Goal: Transaction & Acquisition: Purchase product/service

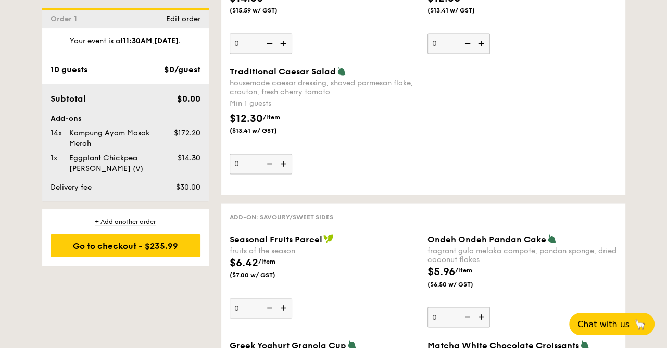
scroll to position [1401, 0]
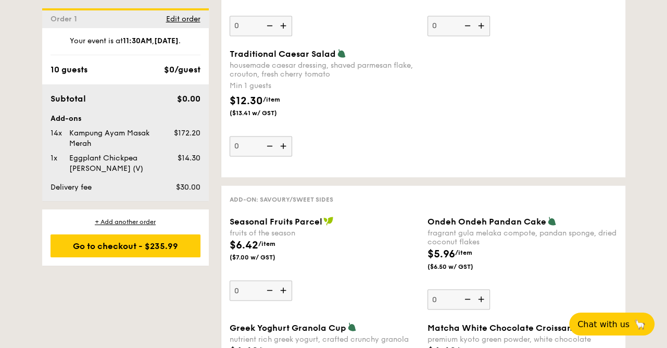
click at [536, 121] on div "Traditional Caesar Salad housemade caesar dressing, shaved parmesan flake, crou…" at bounding box center [424, 108] width 396 height 120
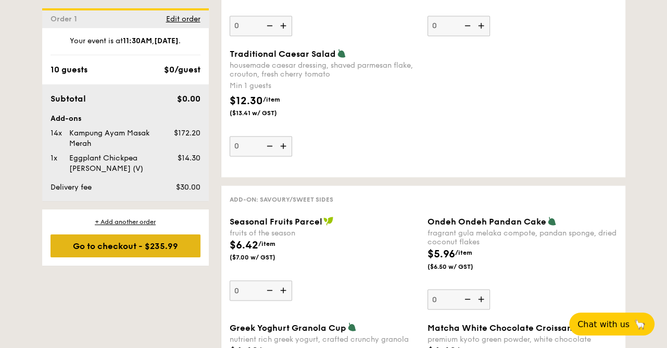
click at [148, 246] on div "Go to checkout - $235.99" at bounding box center [126, 245] width 150 height 23
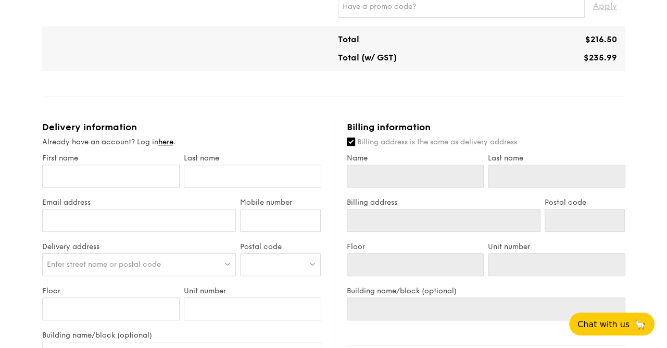
scroll to position [313, 0]
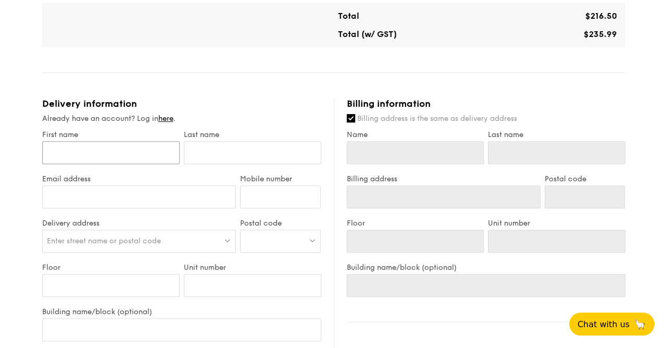
click at [137, 152] on input "First name" at bounding box center [111, 152] width 138 height 23
type input "[PERSON_NAME]"
type input "Chua"
type input "[EMAIL_ADDRESS][DOMAIN_NAME]"
type input "90126125"
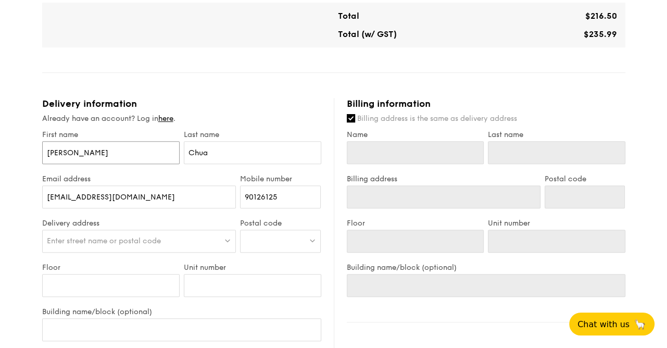
type input "[PERSON_NAME]"
type input "Chua"
click at [133, 239] on span "Enter street name or postal code" at bounding box center [104, 240] width 114 height 9
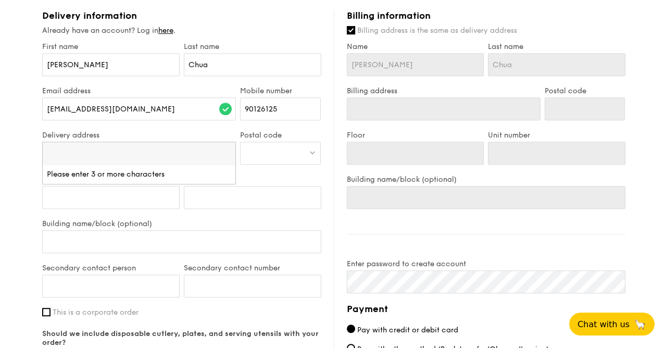
scroll to position [417, 0]
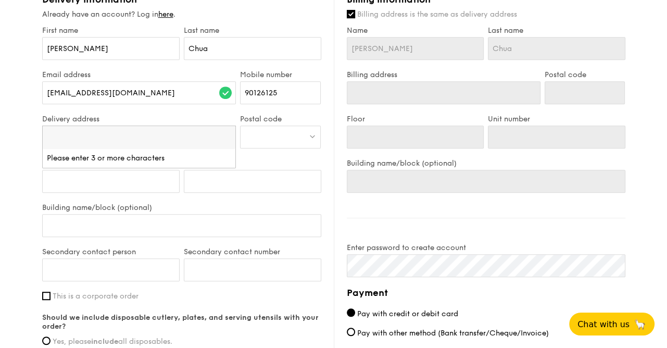
click at [268, 139] on div at bounding box center [280, 137] width 81 height 23
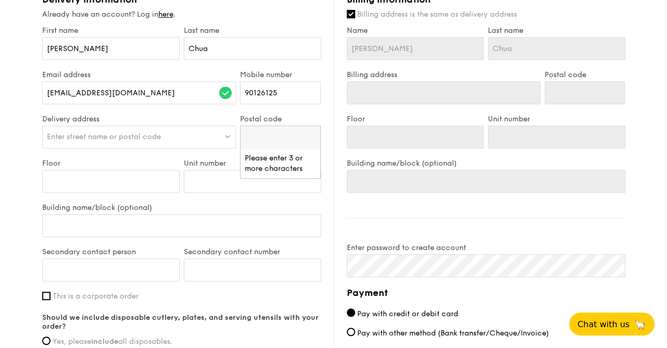
click at [184, 140] on div "Enter street name or postal code" at bounding box center [139, 137] width 194 height 23
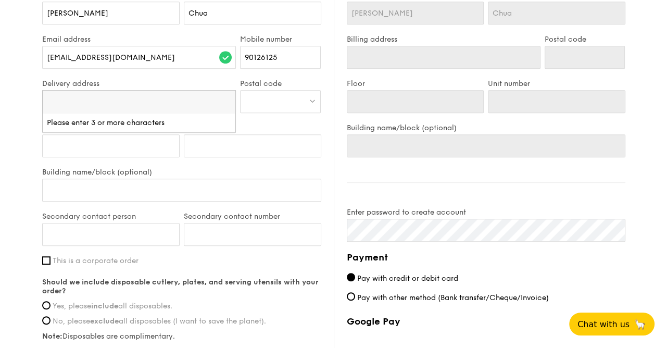
scroll to position [469, 0]
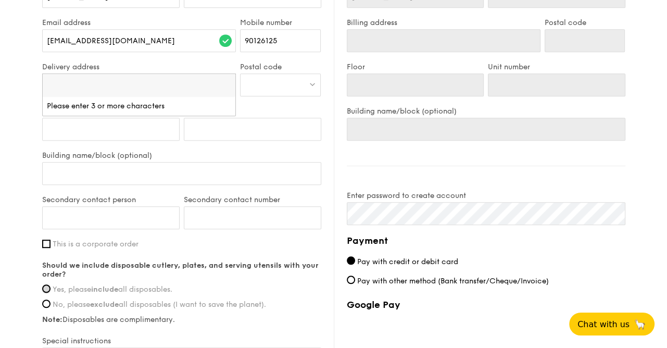
click at [49, 288] on input "Yes, please include all disposables." at bounding box center [46, 288] width 8 height 8
radio input "true"
click at [48, 240] on input "This is a corporate order" at bounding box center [46, 244] width 8 height 8
checkbox input "true"
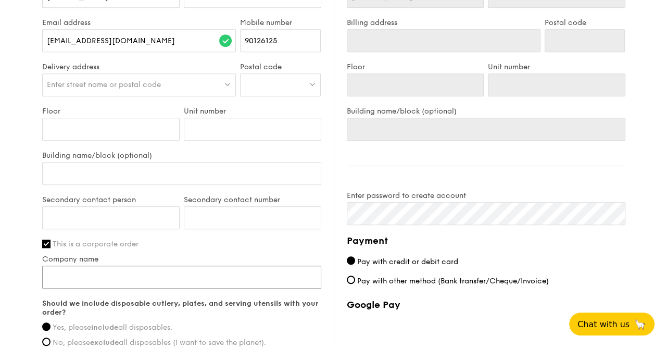
click at [171, 271] on input "Company name" at bounding box center [181, 277] width 279 height 23
type input "Boustead Projects E&C Pte Ltd"
type input "[PERSON_NAME]"
type input "90126125"
click at [85, 212] on input "[PERSON_NAME]" at bounding box center [111, 217] width 138 height 23
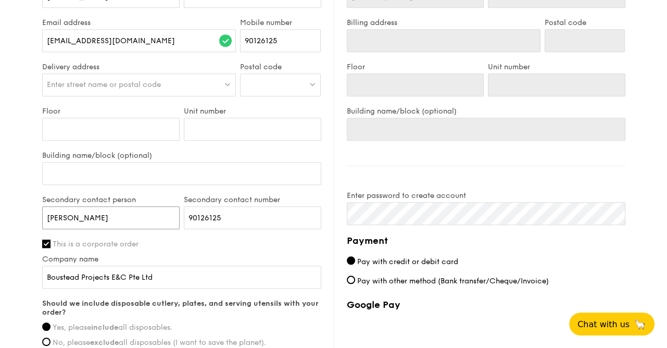
click at [85, 214] on input "[PERSON_NAME]" at bounding box center [111, 217] width 138 height 23
type input "Khalil"
click at [248, 216] on input "90126125" at bounding box center [253, 217] width 138 height 23
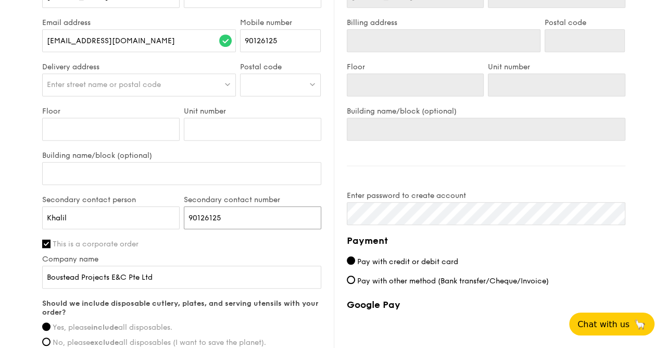
click at [248, 216] on input "90126125" at bounding box center [253, 217] width 138 height 23
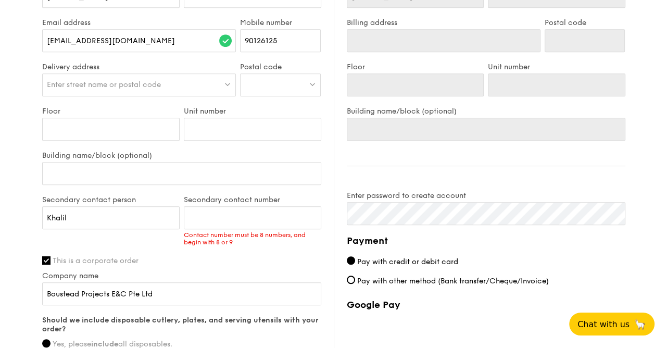
click at [80, 85] on span "Enter street name or postal code" at bounding box center [104, 84] width 114 height 9
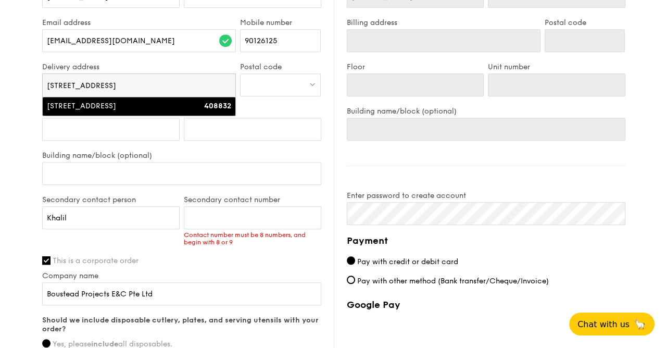
type input "[STREET_ADDRESS]"
click at [204, 108] on strong "408832" at bounding box center [217, 106] width 27 height 9
type input "[STREET_ADDRESS]"
type input "408832"
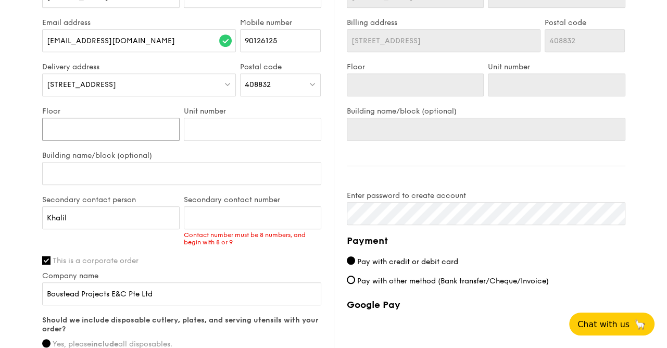
click at [107, 131] on input "Floor" at bounding box center [111, 129] width 138 height 23
type input "0"
type input "08"
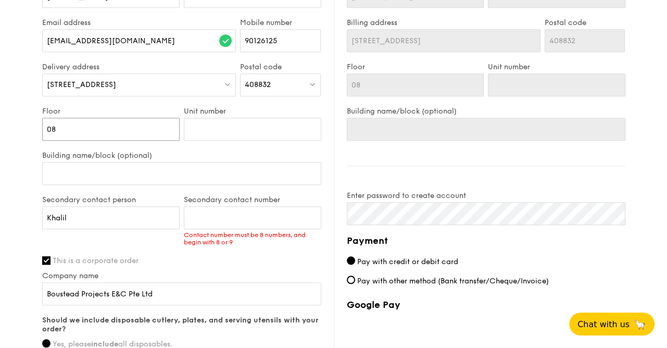
type input "08"
click at [224, 131] on input "Unit number" at bounding box center [253, 129] width 138 height 23
type input "0"
type input "01"
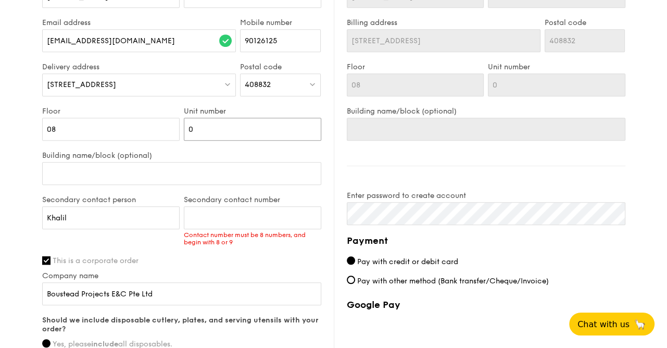
type input "01"
click at [173, 172] on input "Building name/block (optional)" at bounding box center [181, 173] width 279 height 23
paste input "[PERSON_NAME][GEOGRAPHIC_DATA]"
type input "[PERSON_NAME][GEOGRAPHIC_DATA]"
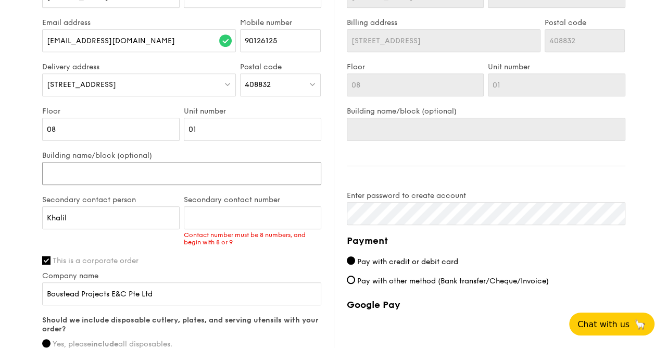
type input "[PERSON_NAME][GEOGRAPHIC_DATA]"
click at [104, 223] on input "Khalil" at bounding box center [111, 217] width 138 height 23
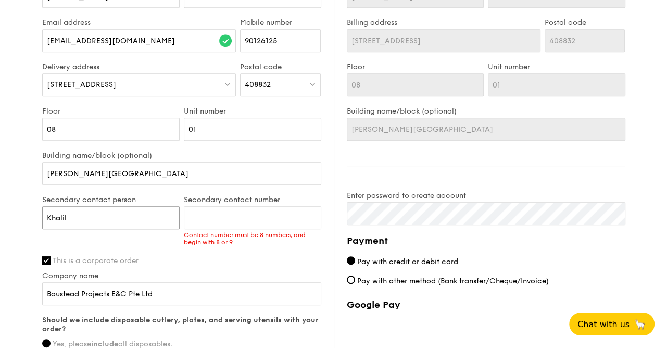
click at [104, 223] on input "Khalil" at bounding box center [111, 217] width 138 height 23
type input "[PERSON_NAME]"
click at [207, 213] on input "Secondary contact number" at bounding box center [253, 217] width 138 height 23
type input "82688897"
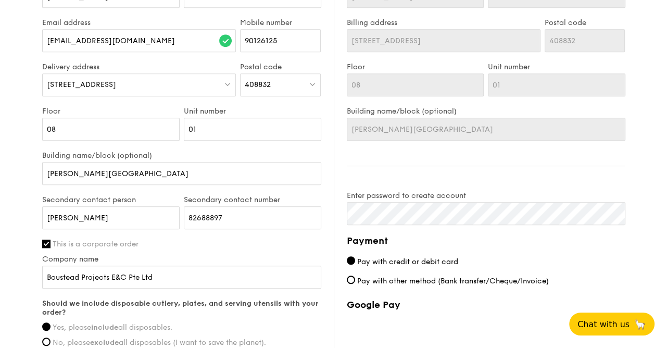
click at [256, 257] on div "First name [PERSON_NAME] Last name [PERSON_NAME] Email address [EMAIL_ADDRESS][…" at bounding box center [181, 198] width 279 height 448
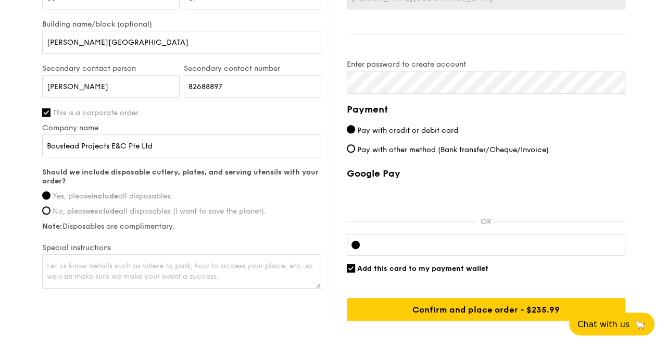
scroll to position [625, 0]
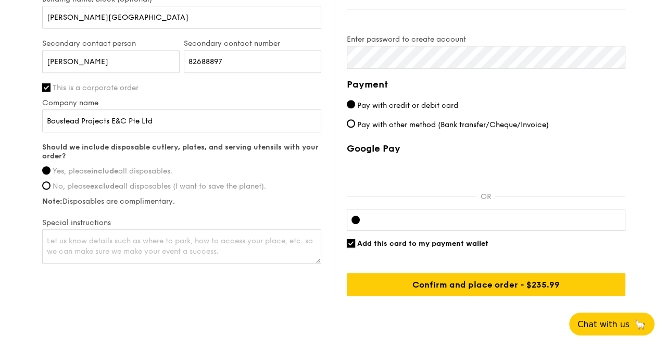
click at [353, 242] on input "Add this card to my payment wallet" at bounding box center [351, 243] width 8 height 8
checkbox input "false"
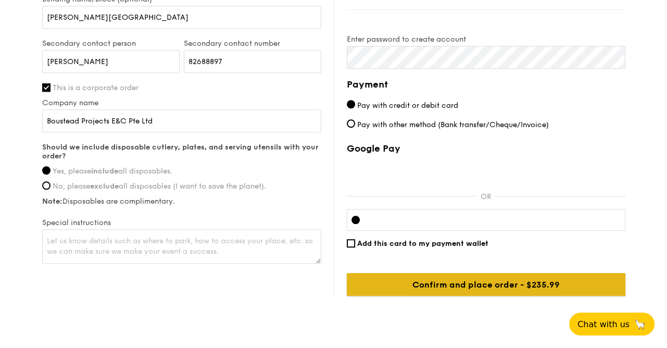
click at [449, 281] on input "Confirm and place order - $235.99" at bounding box center [486, 284] width 279 height 23
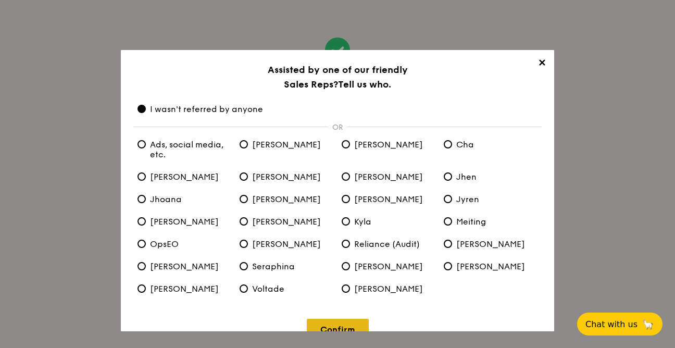
click at [352, 322] on link "Confirm" at bounding box center [338, 329] width 62 height 21
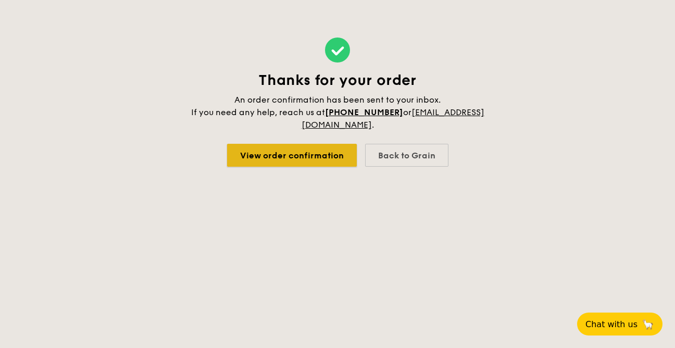
click at [304, 156] on link "View order confirmation" at bounding box center [292, 155] width 130 height 23
